Goal: Information Seeking & Learning: Learn about a topic

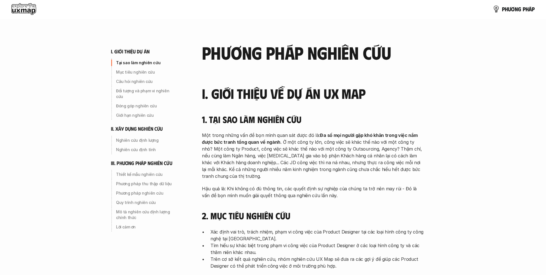
scroll to position [81, 0]
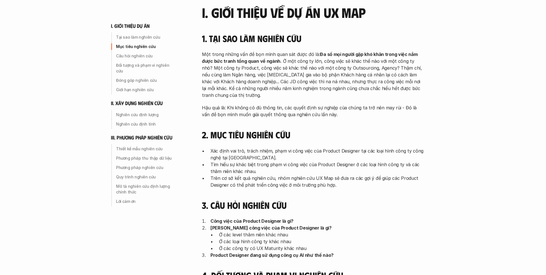
click at [236, 156] on p "Xác định vai trò, trách nhiệm, phạm vi công việc của Product Designer tại các l…" at bounding box center [317, 155] width 213 height 14
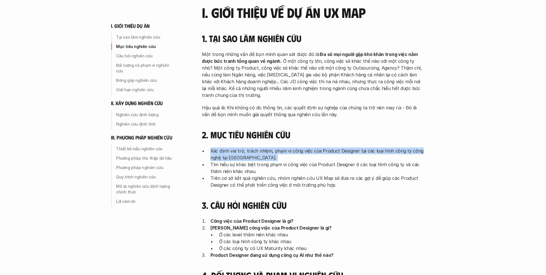
click at [258, 172] on p "Tìm hiểu sự khác biệt trong phạm vi công việc của Product Designer ở các loại h…" at bounding box center [317, 168] width 213 height 14
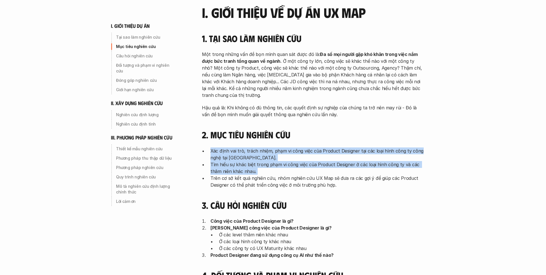
click at [281, 188] on p "Trên cơ sở kết quả nghiên cứu, nhóm nghiên cứu UX Map sẽ đưa ra các gợi ý để gi…" at bounding box center [317, 182] width 213 height 14
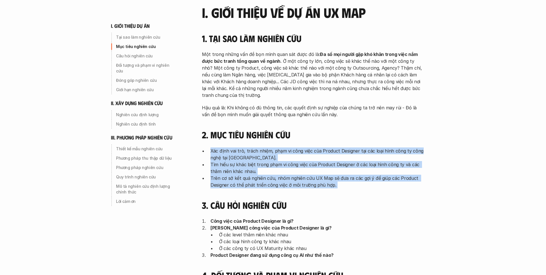
click at [314, 219] on p "Công việc của Product Designer là gì?" at bounding box center [317, 221] width 213 height 7
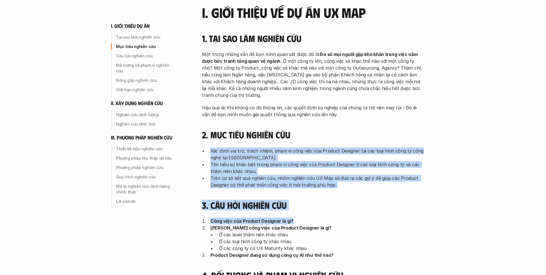
click at [325, 237] on p "Ở các level thâm niên khác nhau" at bounding box center [321, 235] width 205 height 7
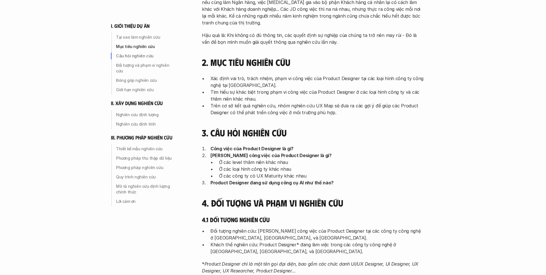
scroll to position [168, 0]
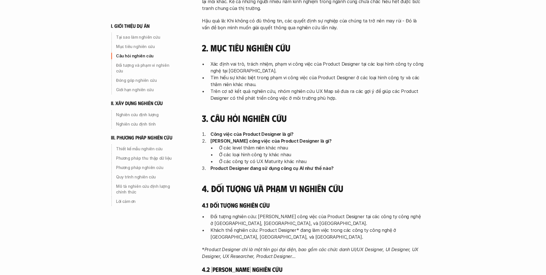
click at [293, 184] on h4 "4. Đối tượng và phạm vi nghiên cứu" at bounding box center [313, 188] width 222 height 11
click at [294, 178] on div "I. Giới thiệu về dự án UX Map 1. Tại sao làm nghiên cứu Một trong những vấn đề …" at bounding box center [313, 247] width 222 height 659
click at [294, 167] on strong "Product Designer đang sử dụng công cụ AI như thế nào?" at bounding box center [272, 169] width 123 height 6
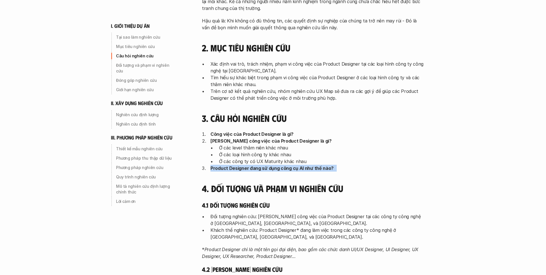
click at [308, 190] on h4 "4. Đối tượng và phạm vi nghiên cứu" at bounding box center [313, 188] width 222 height 11
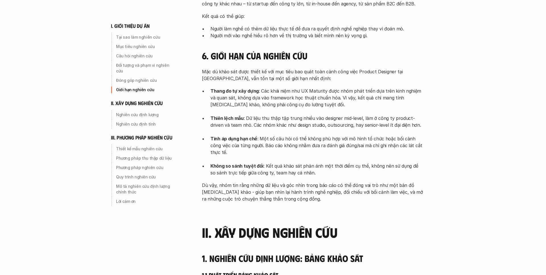
scroll to position [603, 0]
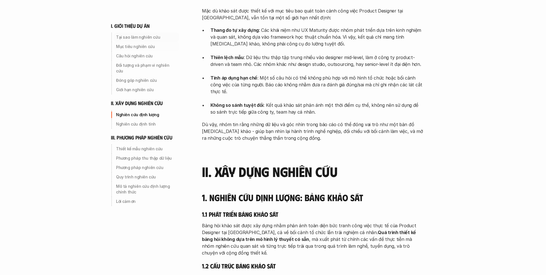
click at [145, 31] on div "i. giới thiệu dự án Tại sao làm nghiên cứu Mục tiêu nghiên cứu Câu hỏi nghiên c…" at bounding box center [151, 59] width 80 height 72
click at [151, 38] on p "Tại sao làm nghiên cứu" at bounding box center [146, 37] width 61 height 6
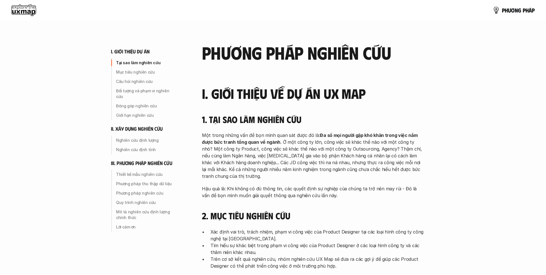
click at [252, 150] on p "Một trong những vấn đề bọn mình quan sát được đó là: Đa số mọi người gặp khó kh…" at bounding box center [313, 156] width 222 height 48
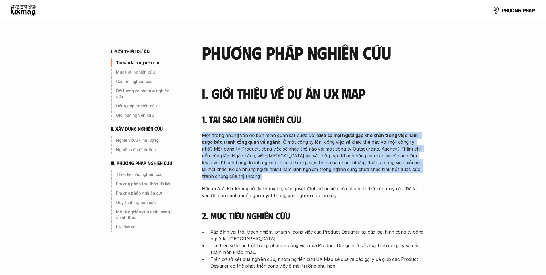
click at [273, 166] on p "Một trong những vấn đề bọn mình quan sát được đó là: Đa số mọi người gặp khó kh…" at bounding box center [313, 156] width 222 height 48
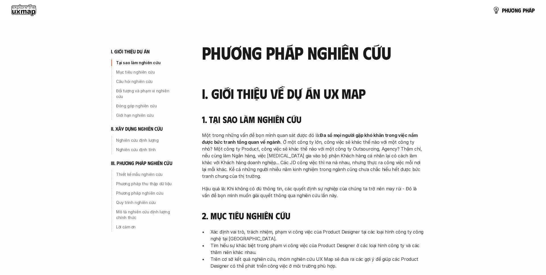
click at [273, 166] on p "Một trong những vấn đề bọn mình quan sát được đó là: Đa số mọi người gặp khó kh…" at bounding box center [313, 156] width 222 height 48
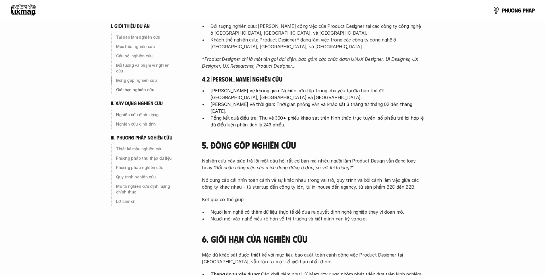
scroll to position [322, 0]
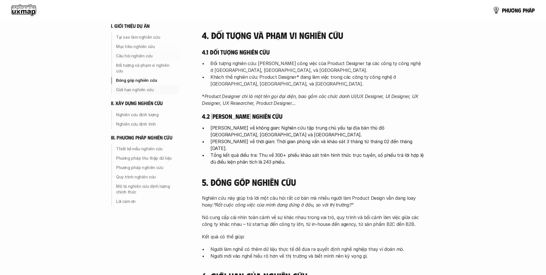
click at [138, 87] on p "Giới hạn nghiên cứu" at bounding box center [146, 90] width 61 height 6
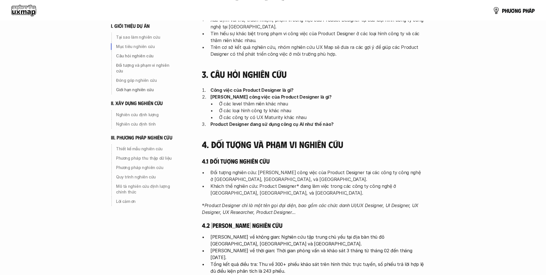
scroll to position [26, 0]
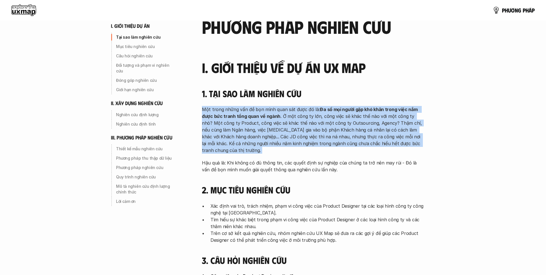
click at [33, 18] on div "p h ư ơ n g p h á p" at bounding box center [273, 10] width 546 height 20
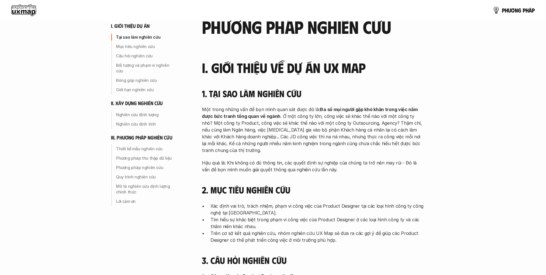
click at [22, 13] on use at bounding box center [23, 10] width 25 height 11
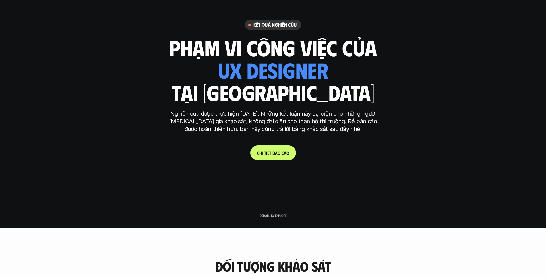
scroll to position [41, 0]
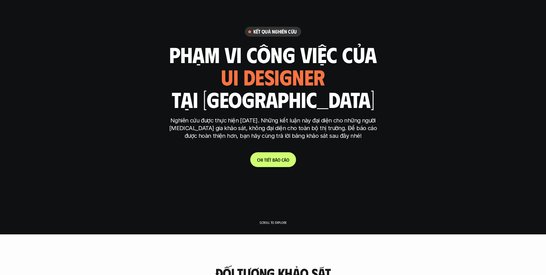
click at [273, 154] on link "C h i t i ế t b á o c á o" at bounding box center [273, 160] width 46 height 15
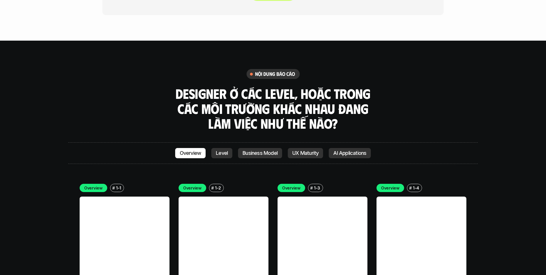
scroll to position [1562, 0]
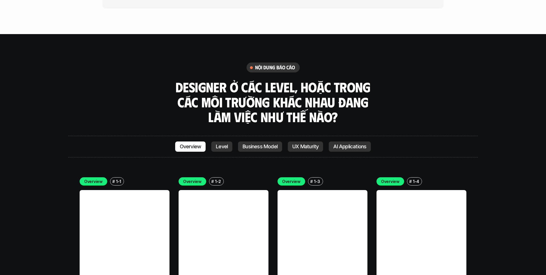
click at [221, 144] on p "Level" at bounding box center [222, 147] width 12 height 6
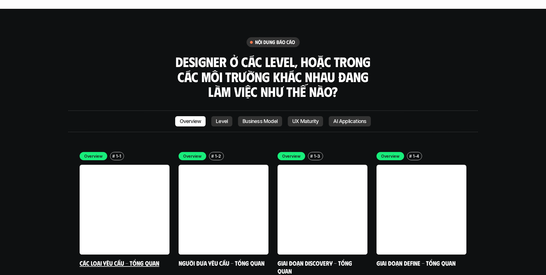
scroll to position [1607, 0]
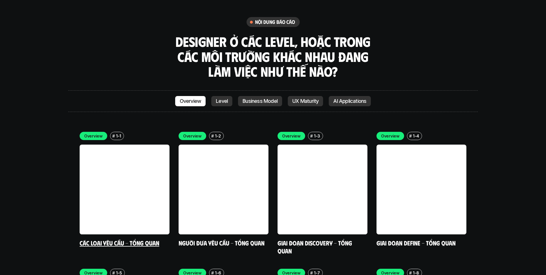
click at [132, 182] on link at bounding box center [125, 190] width 90 height 90
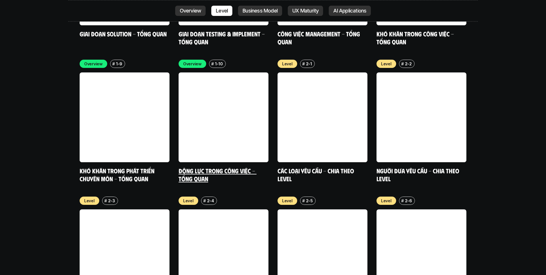
scroll to position [1950, 0]
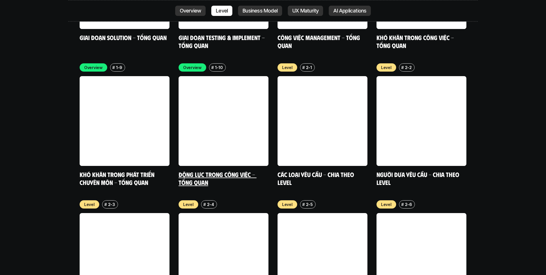
click at [221, 171] on link "Động lực trong công việc - Tổng quan" at bounding box center [218, 179] width 78 height 16
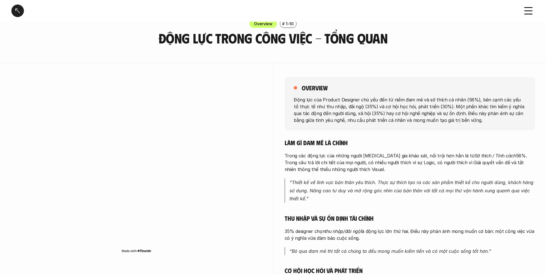
scroll to position [13, 0]
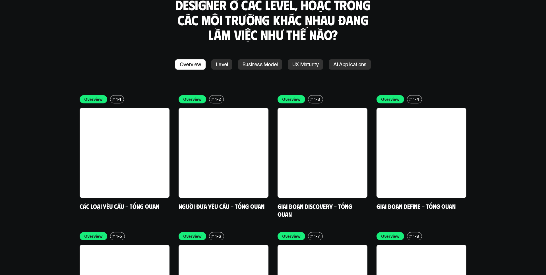
scroll to position [1627, 0]
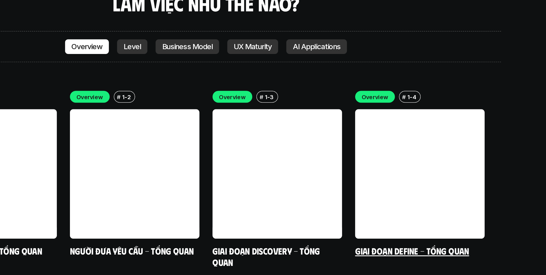
click at [425, 162] on link at bounding box center [422, 170] width 90 height 90
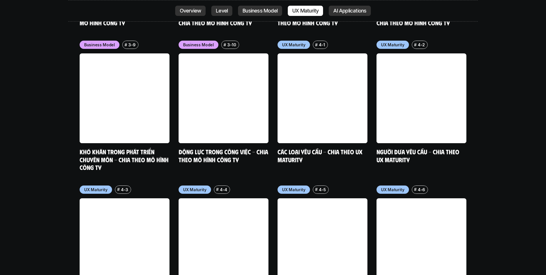
scroll to position [2760, 0]
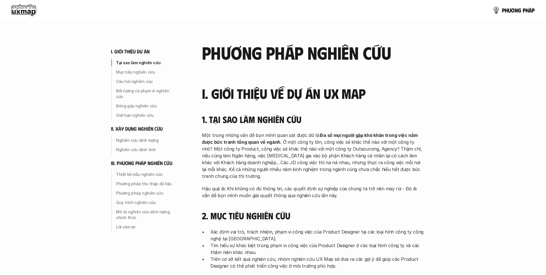
click at [295, 145] on p "Một trong những vấn đề bọn mình quan sát được đó là: Đa số mọi người gặp khó kh…" at bounding box center [313, 156] width 222 height 48
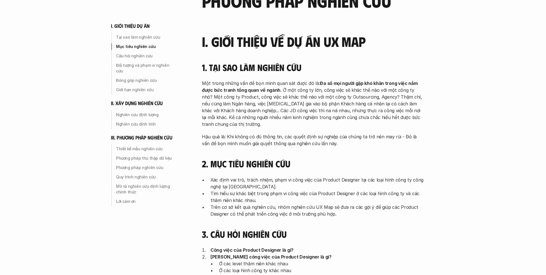
scroll to position [53, 0]
